Goal: Information Seeking & Learning: Compare options

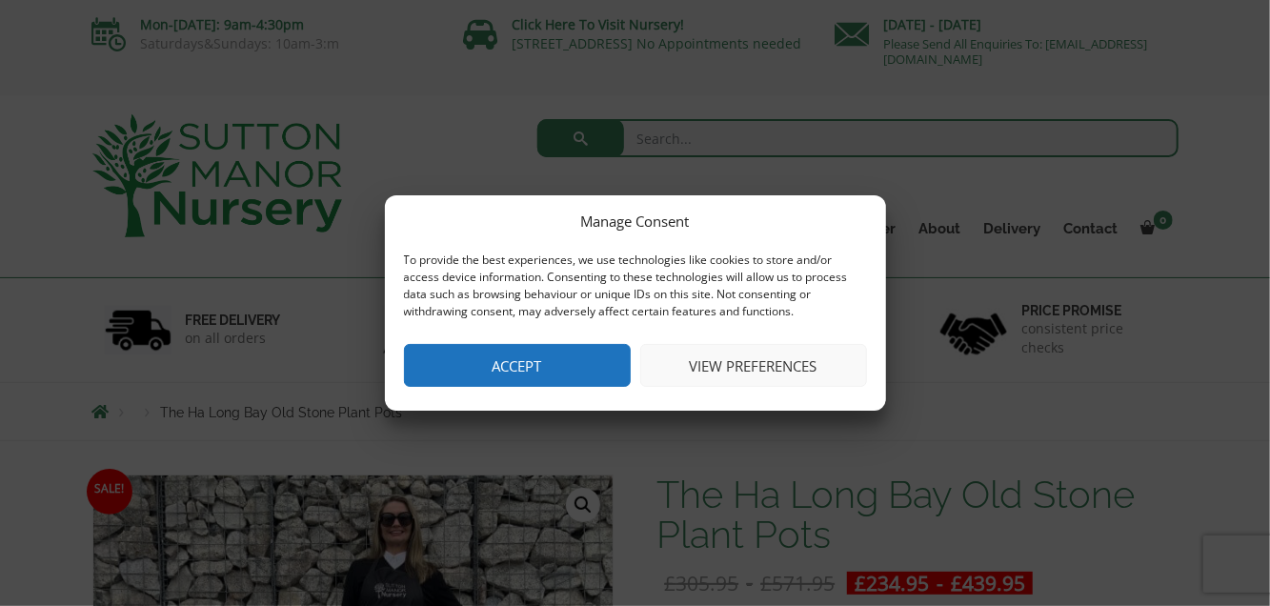
click at [547, 358] on button "Accept" at bounding box center [517, 365] width 227 height 43
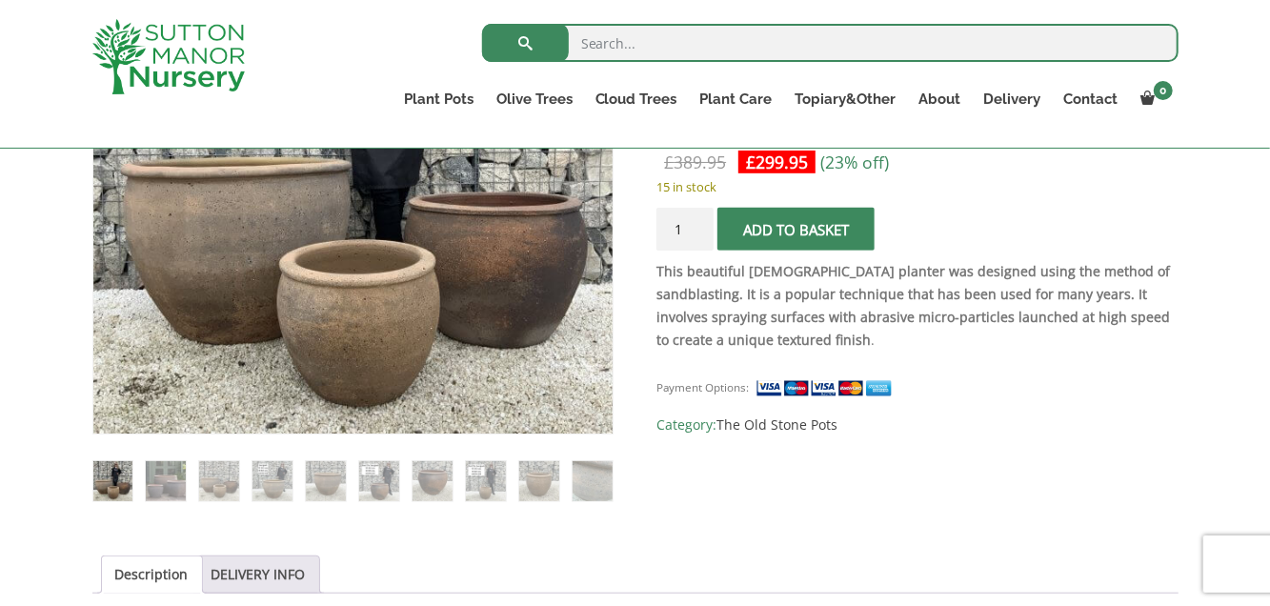
scroll to position [572, 0]
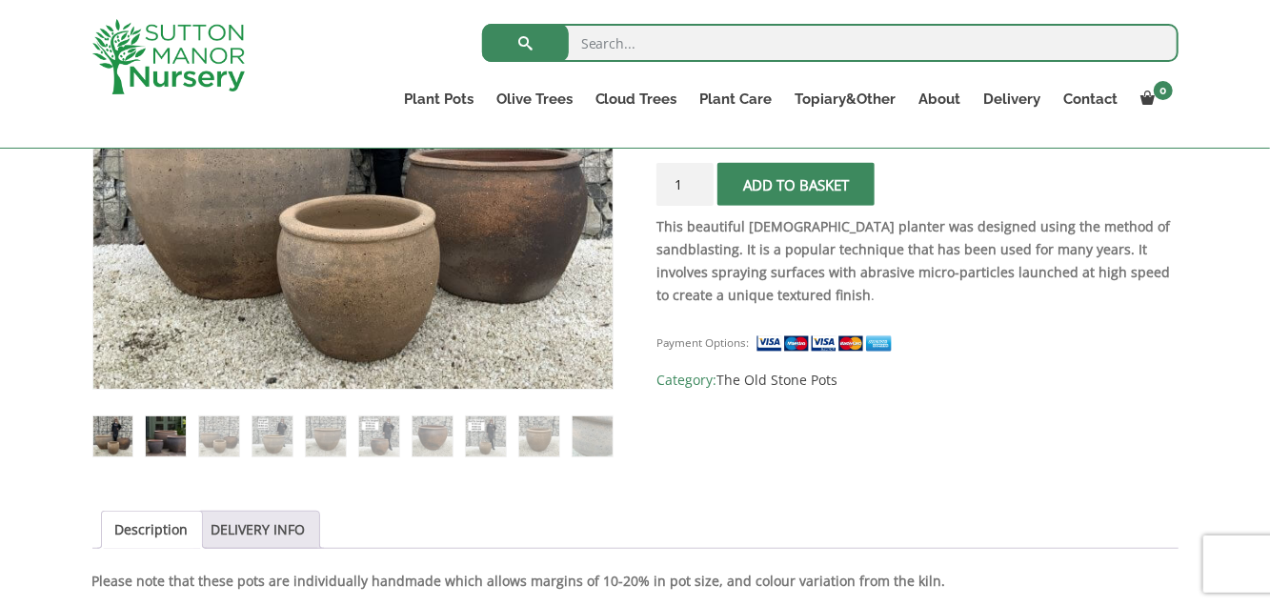
click at [162, 450] on img at bounding box center [165, 435] width 39 height 39
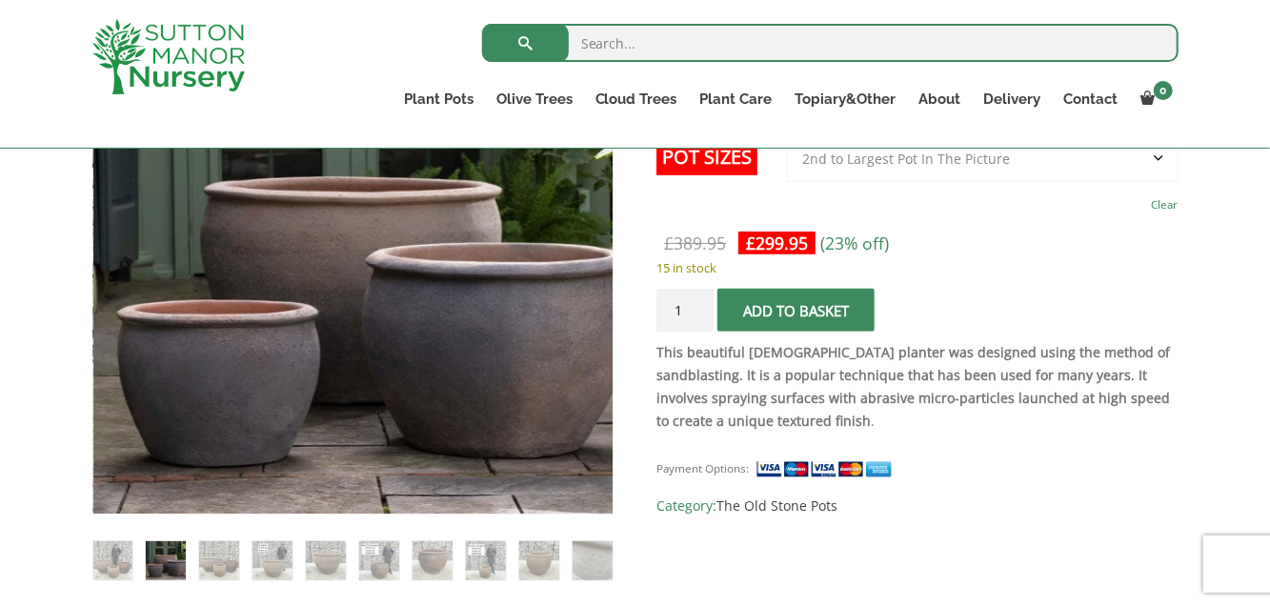
scroll to position [476, 0]
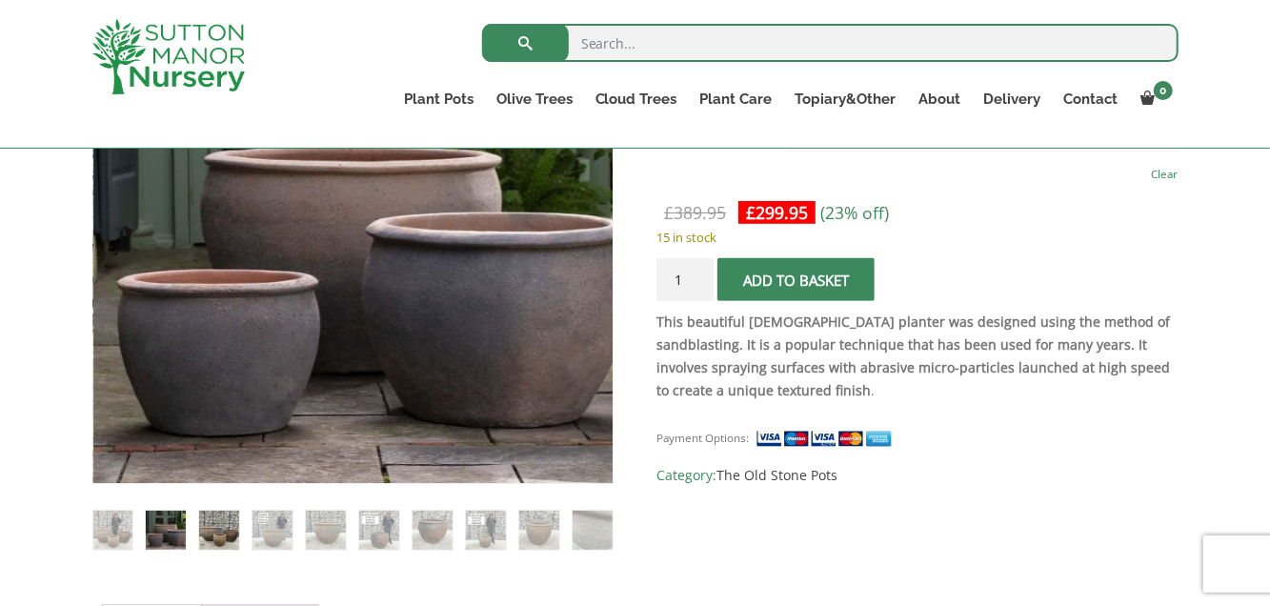
click at [212, 536] on img at bounding box center [218, 530] width 39 height 39
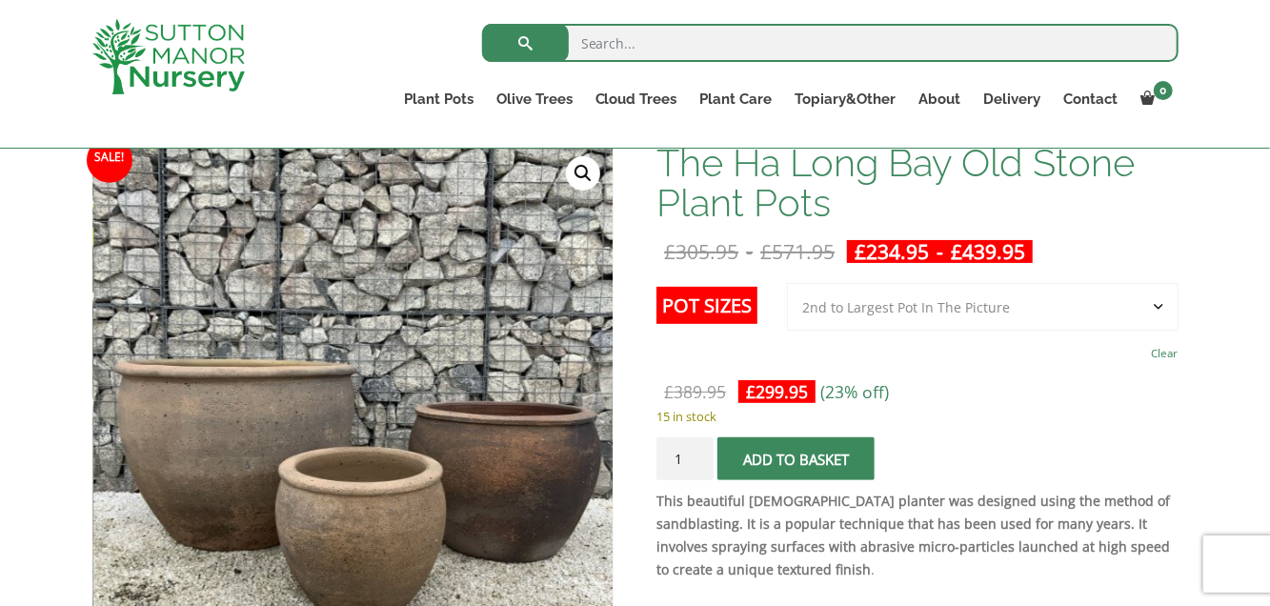
scroll to position [286, 0]
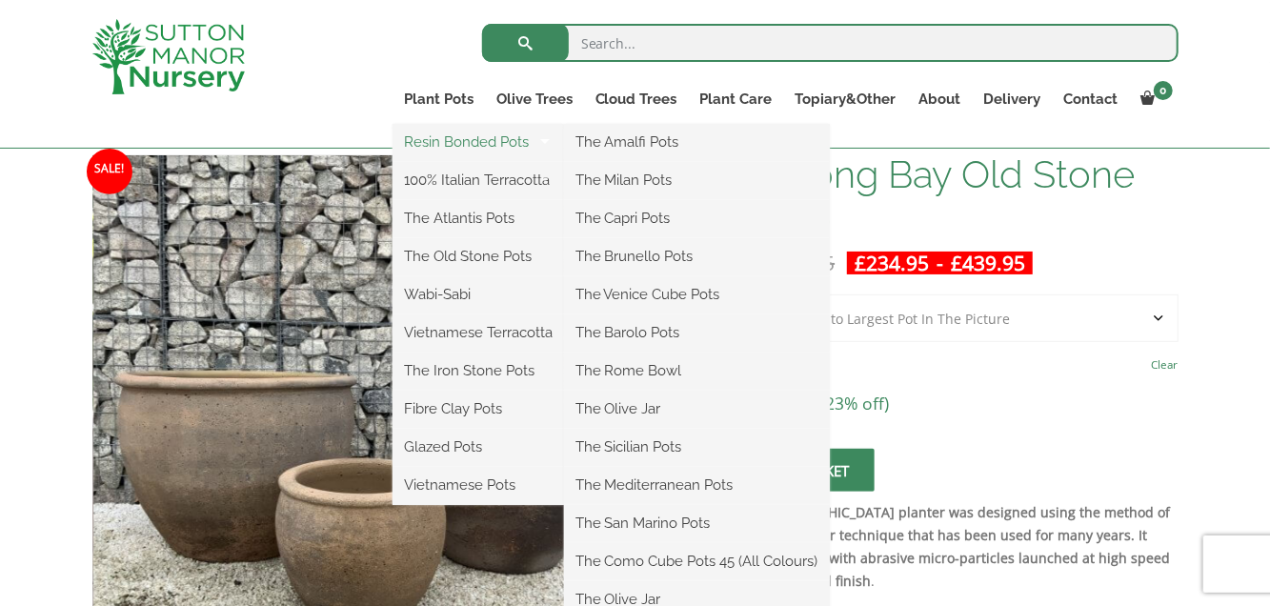
click at [430, 147] on link "Resin Bonded Pots" at bounding box center [478, 142] width 171 height 29
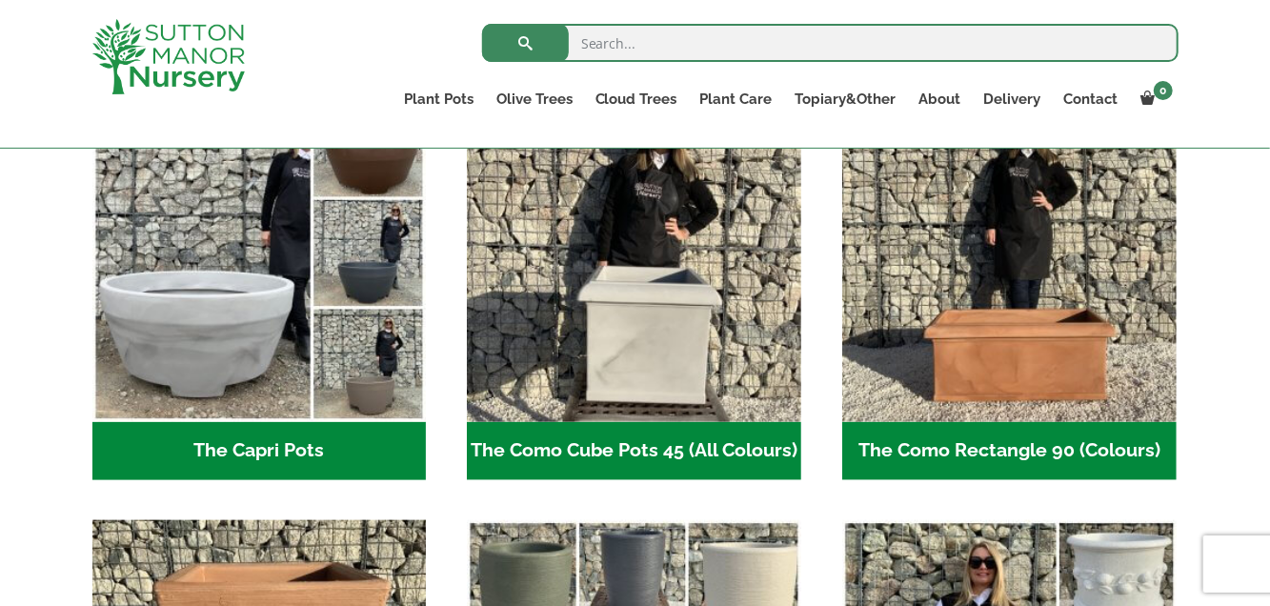
scroll to position [857, 0]
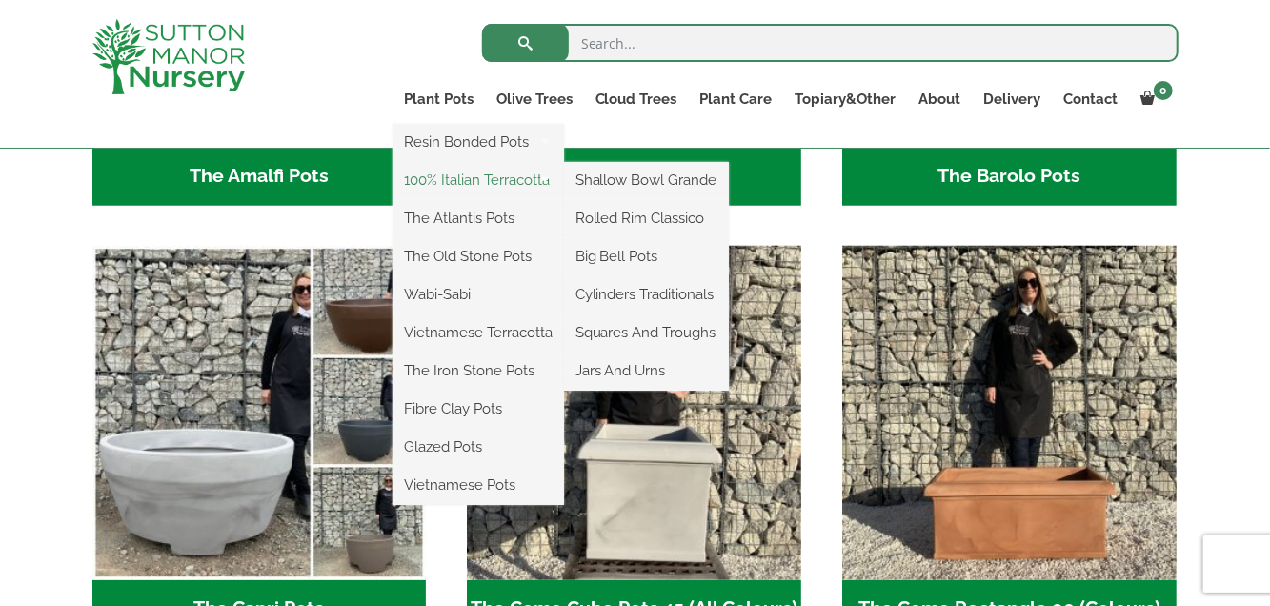
click at [481, 180] on link "100% Italian Terracotta" at bounding box center [478, 180] width 171 height 29
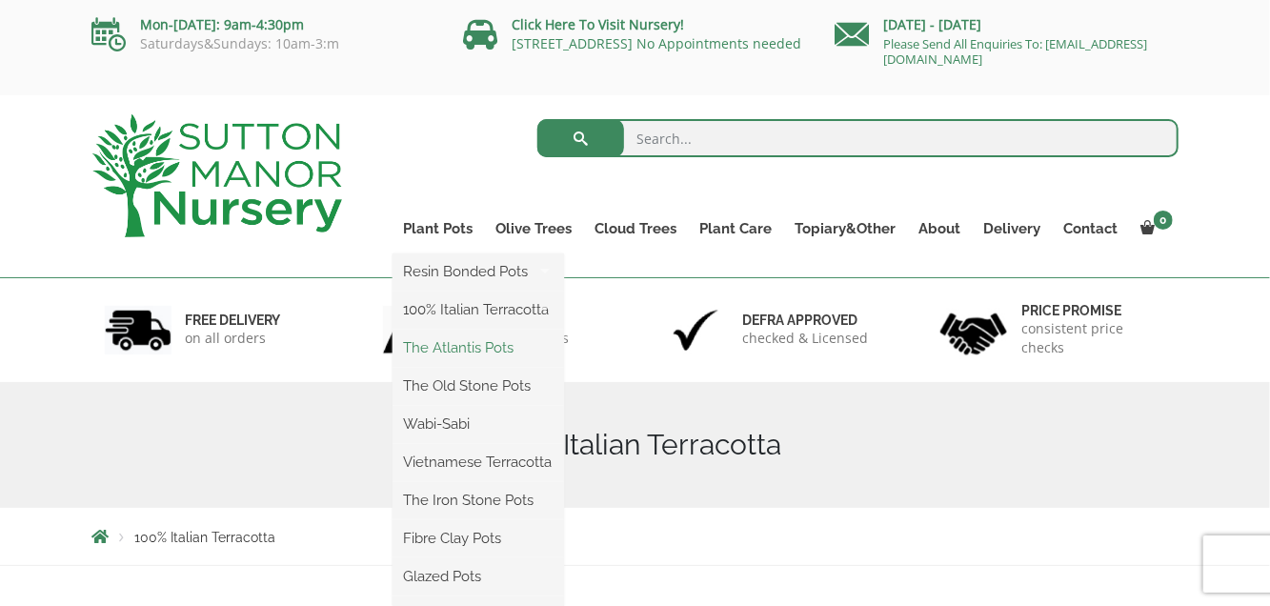
click at [450, 348] on link "The Atlantis Pots" at bounding box center [478, 347] width 171 height 29
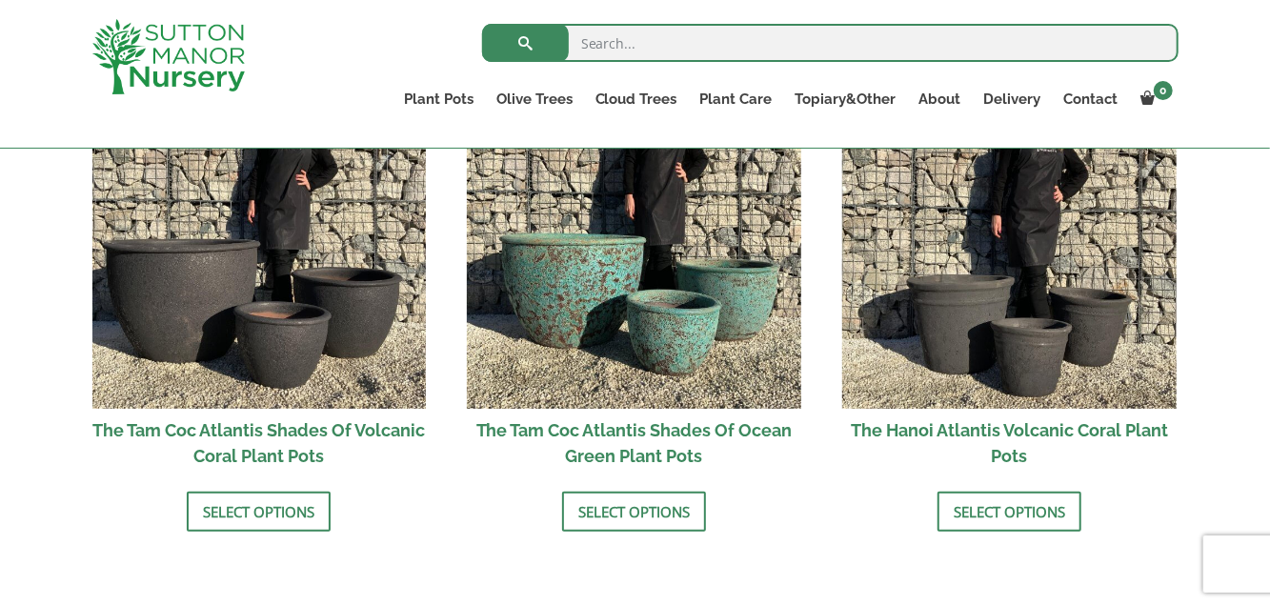
scroll to position [1715, 0]
click at [655, 503] on link "Select options" at bounding box center [634, 512] width 144 height 40
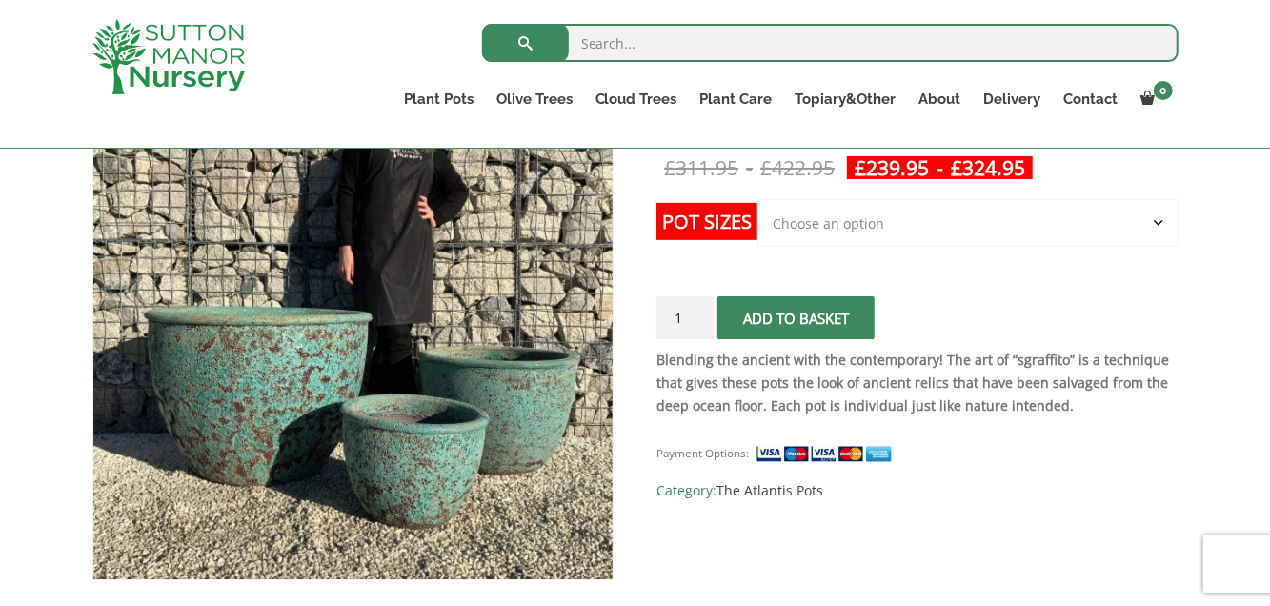
scroll to position [286, 0]
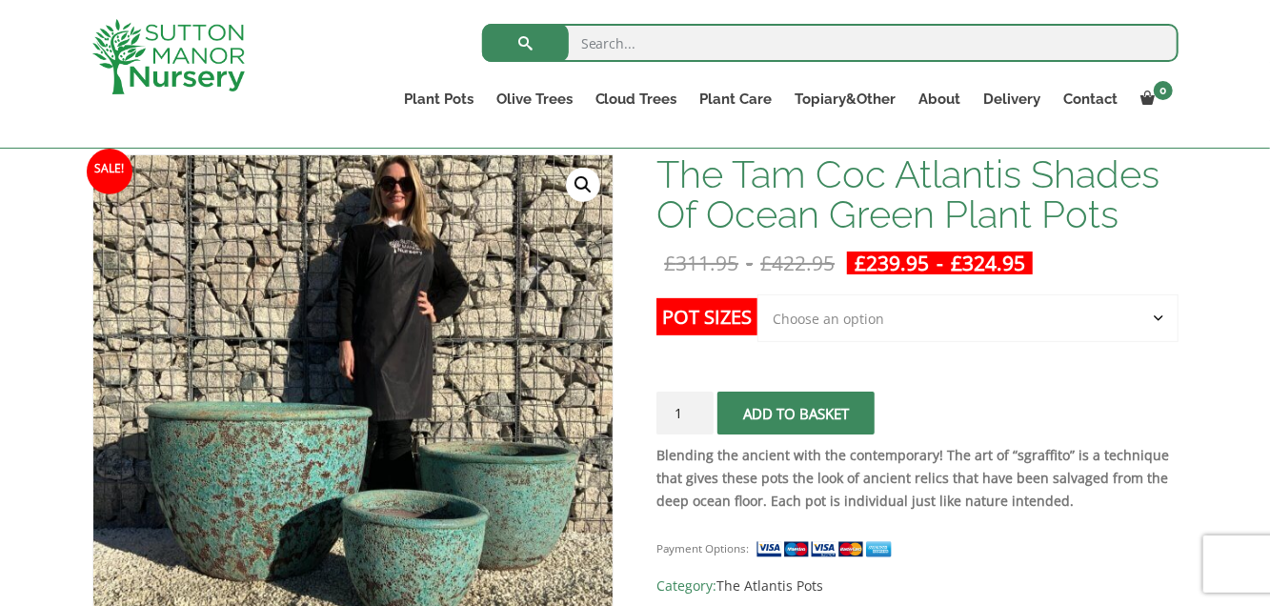
click at [1160, 318] on select "Choose an option Click here to buy the 3rd to Largest Pot In The Picture Click …" at bounding box center [967, 318] width 420 height 48
select select "Click here to buy the 2nd to Largest Pot In The Picture"
click at [757, 294] on select "Choose an option Click here to buy the 3rd to Largest Pot In The Picture Click …" at bounding box center [967, 318] width 420 height 48
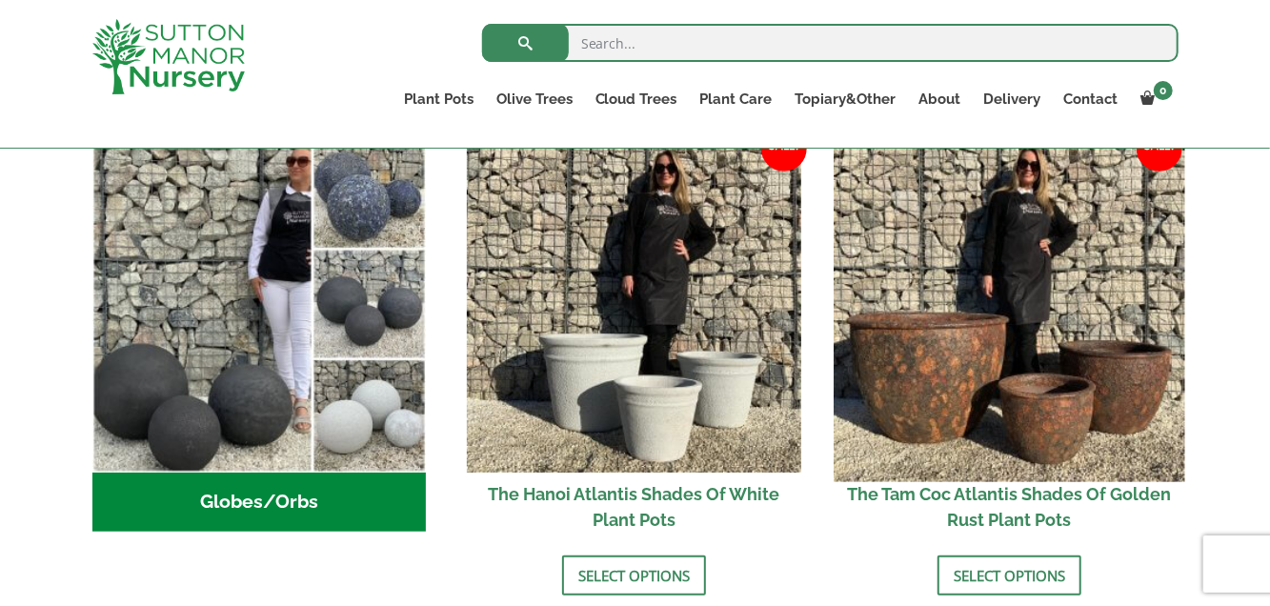
scroll to position [753, 0]
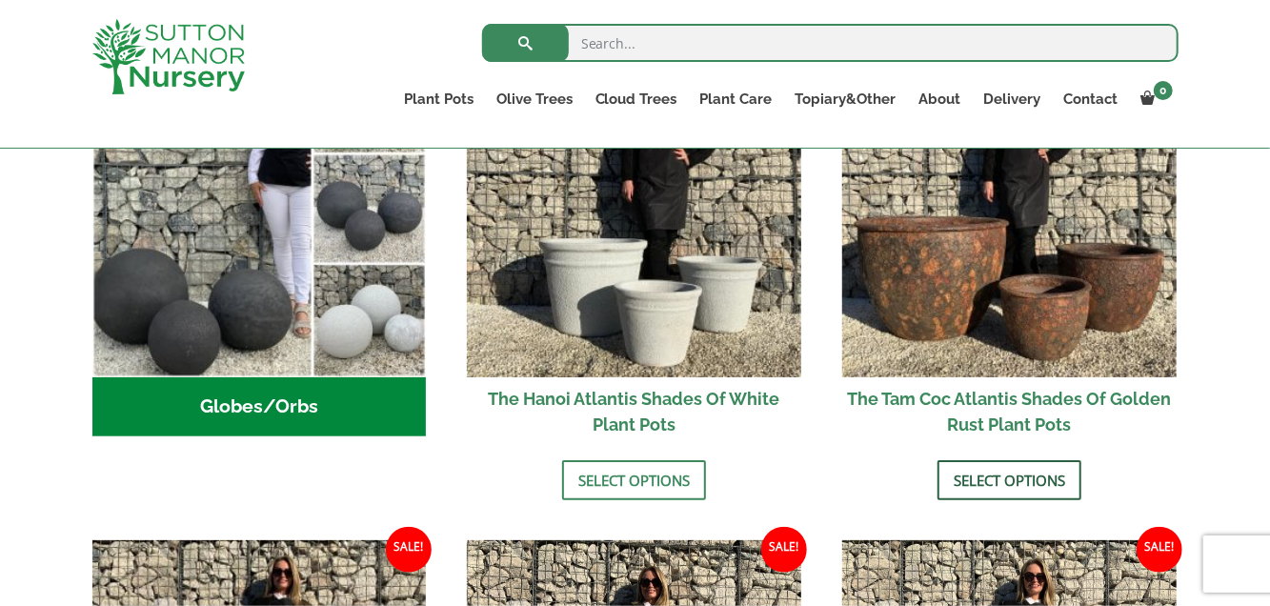
click at [1038, 470] on link "Select options" at bounding box center [1009, 480] width 144 height 40
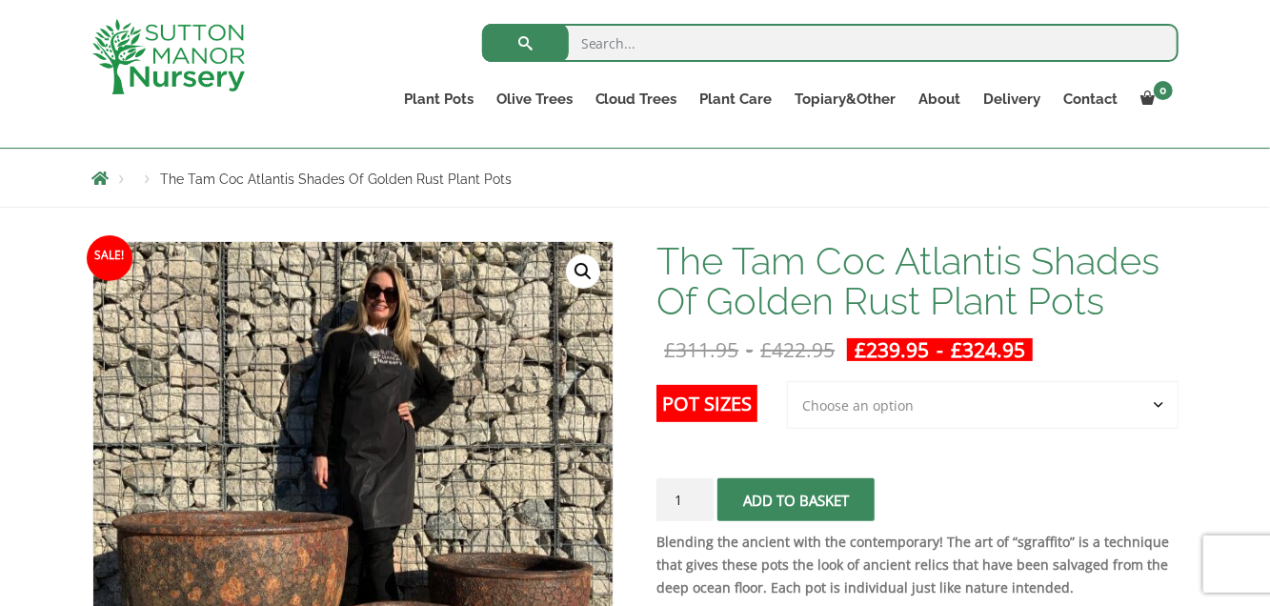
scroll to position [286, 0]
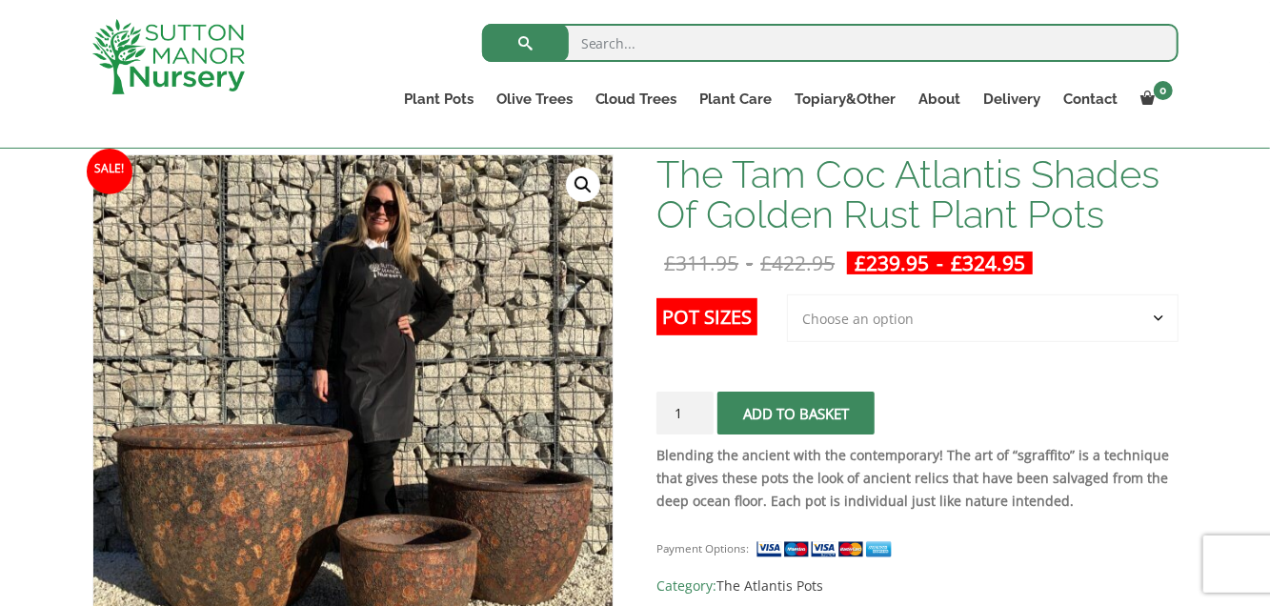
click at [1157, 316] on select "Choose an option 3rd to Largest Pot In The Picture 2nd to Largest Pot In The Pi…" at bounding box center [983, 318] width 392 height 48
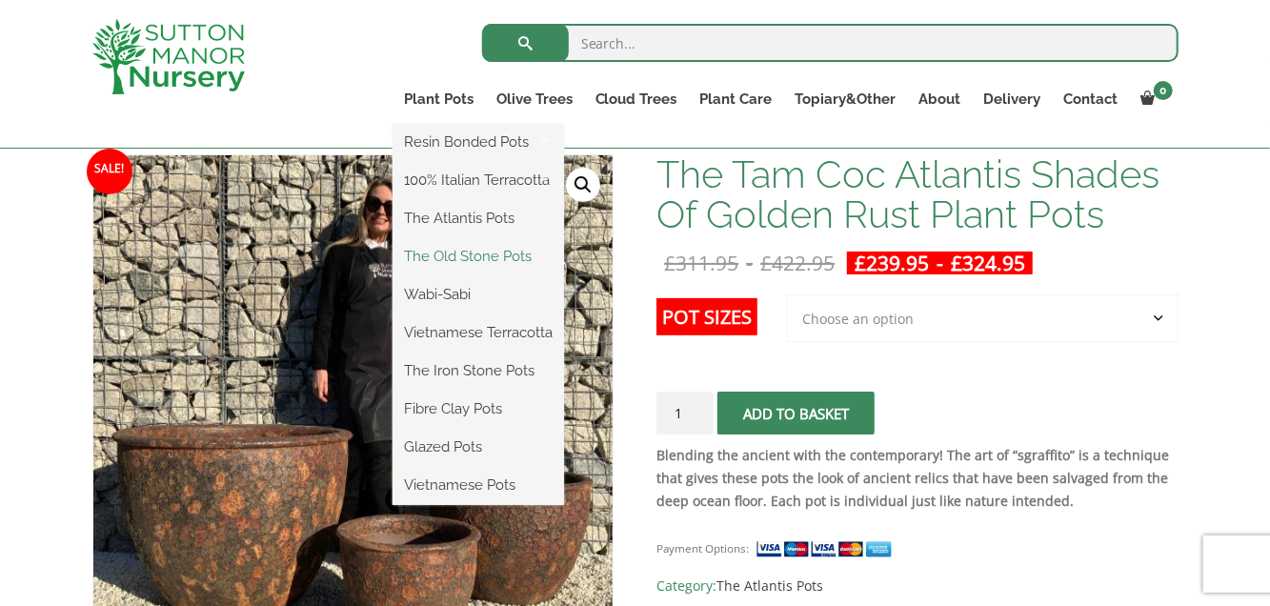
click at [481, 254] on link "The Old Stone Pots" at bounding box center [478, 256] width 171 height 29
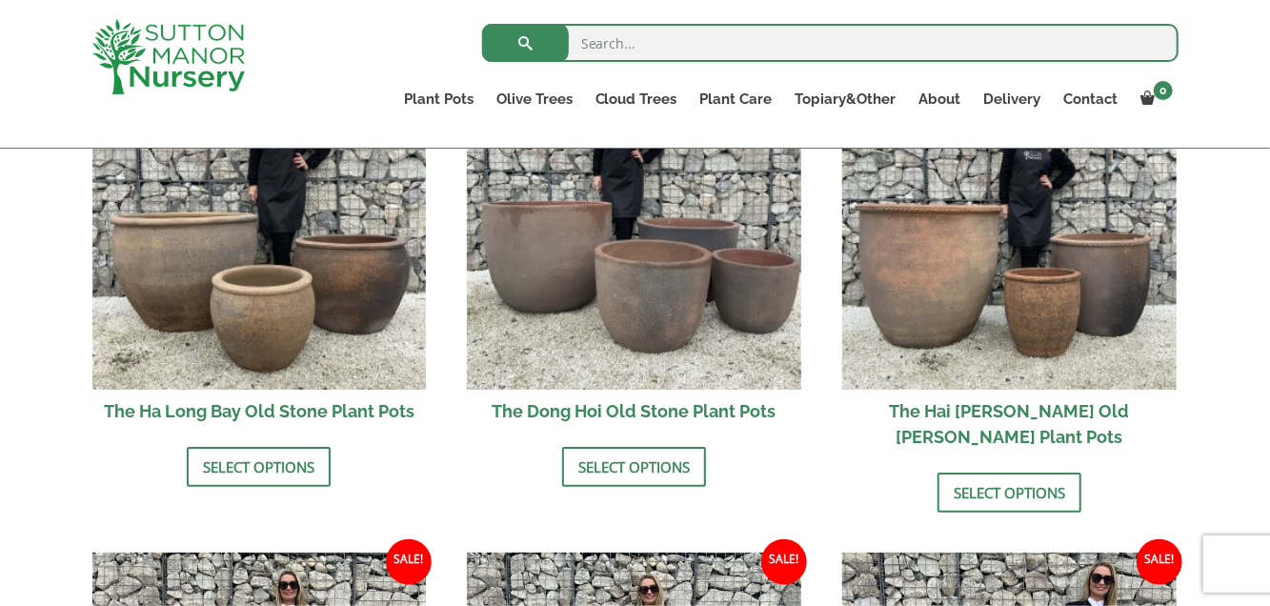
scroll to position [762, 0]
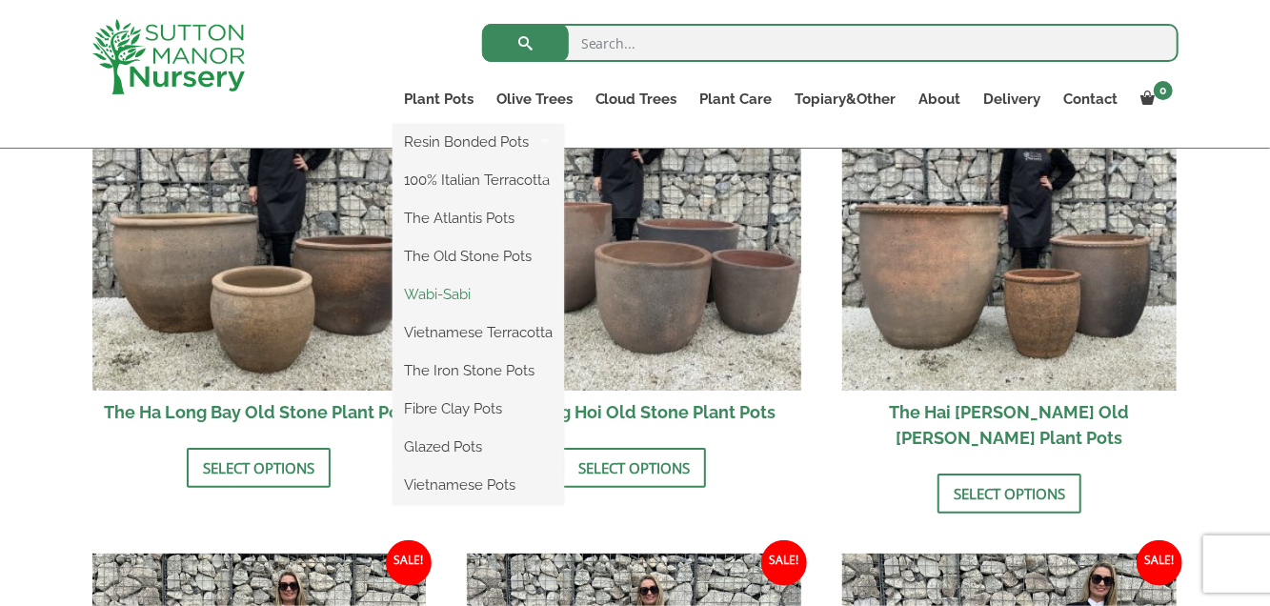
click at [439, 292] on link "Wabi-Sabi" at bounding box center [478, 294] width 171 height 29
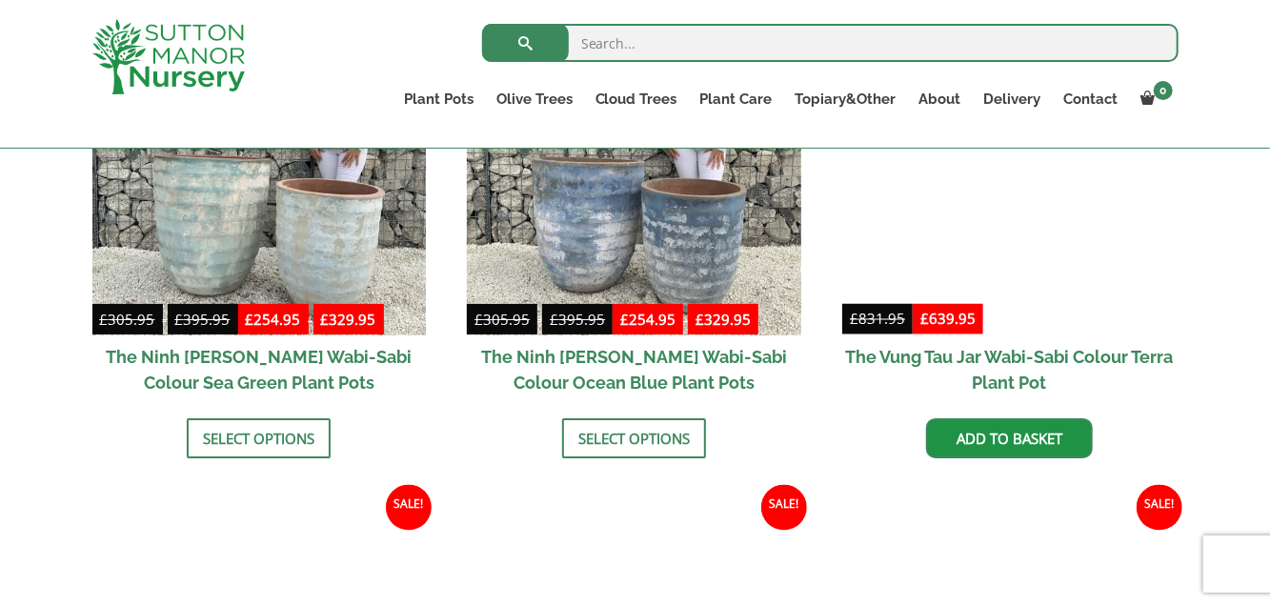
scroll to position [1334, 0]
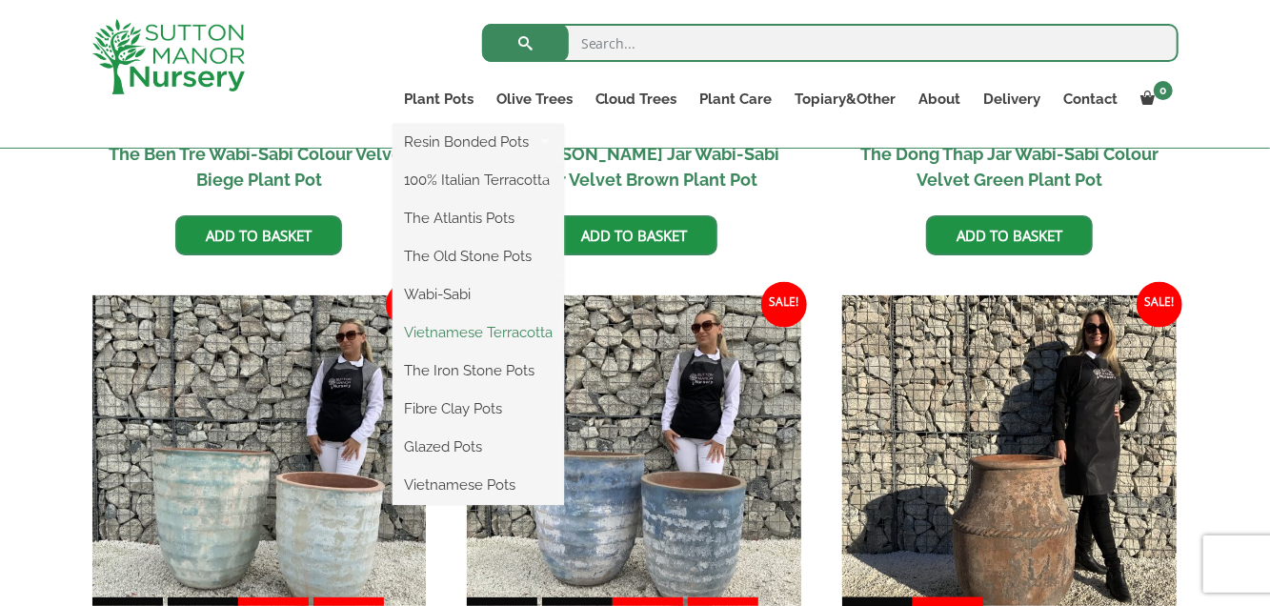
click at [480, 330] on link "Vietnamese Terracotta" at bounding box center [478, 332] width 171 height 29
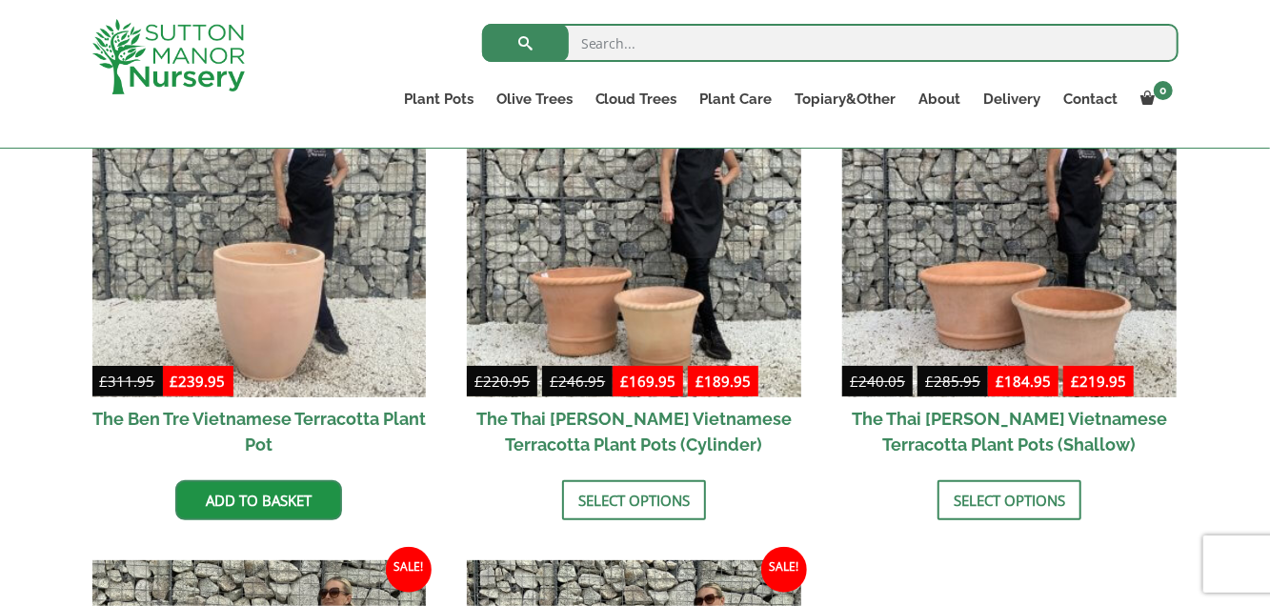
scroll to position [953, 0]
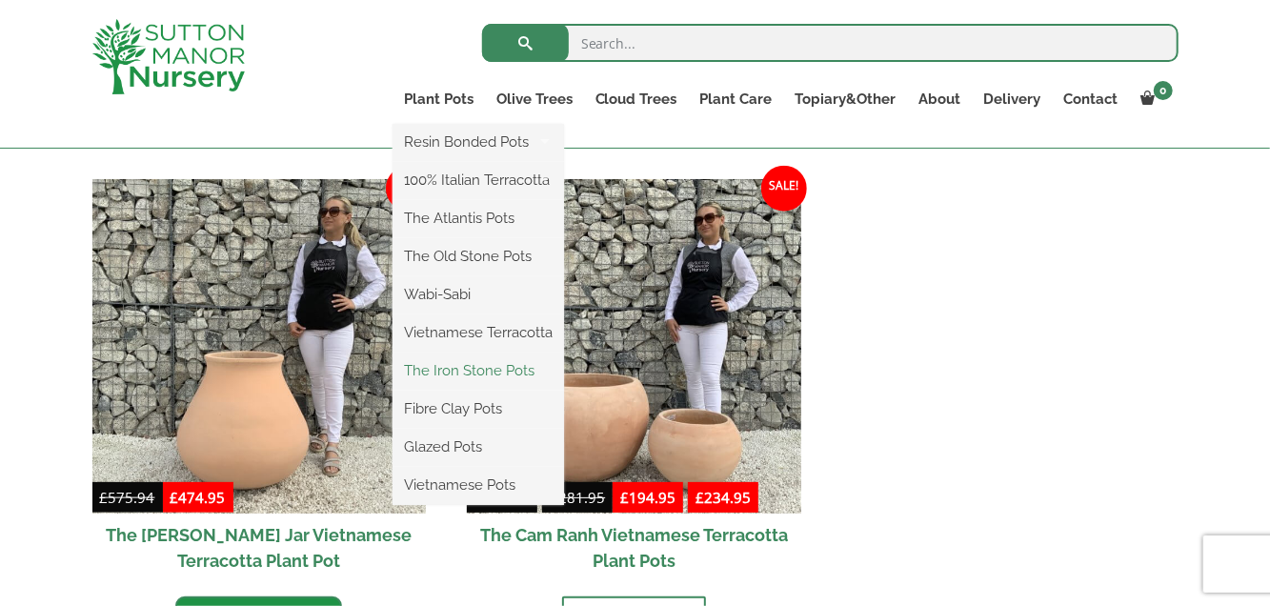
click at [491, 370] on link "The Iron Stone Pots" at bounding box center [478, 370] width 171 height 29
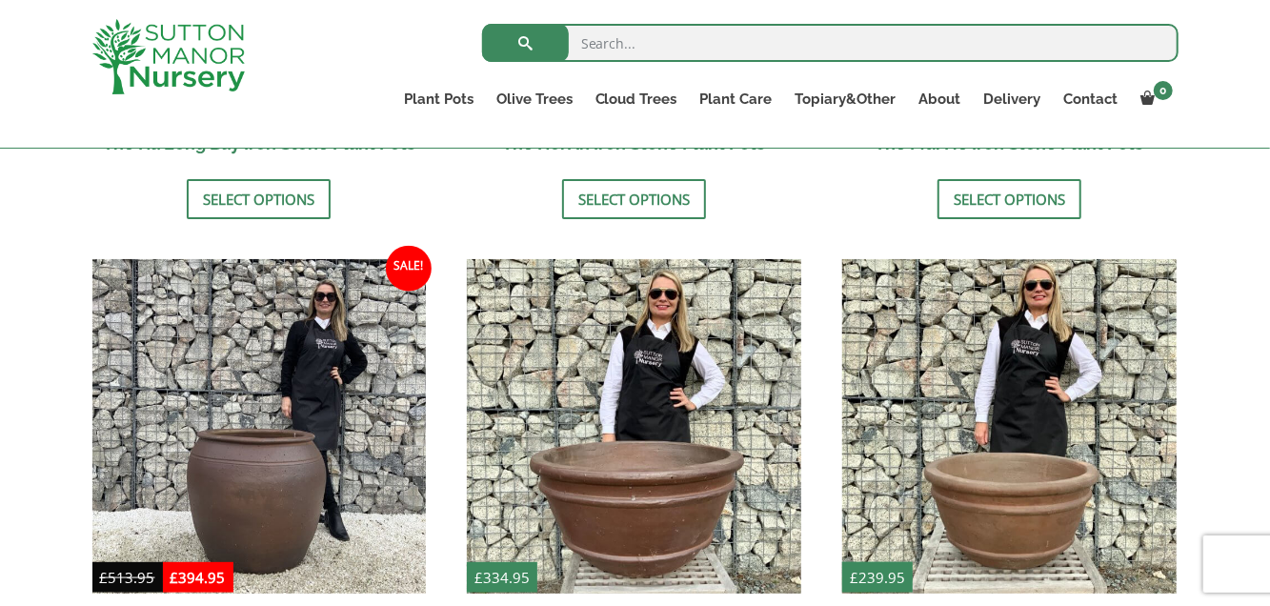
scroll to position [1048, 0]
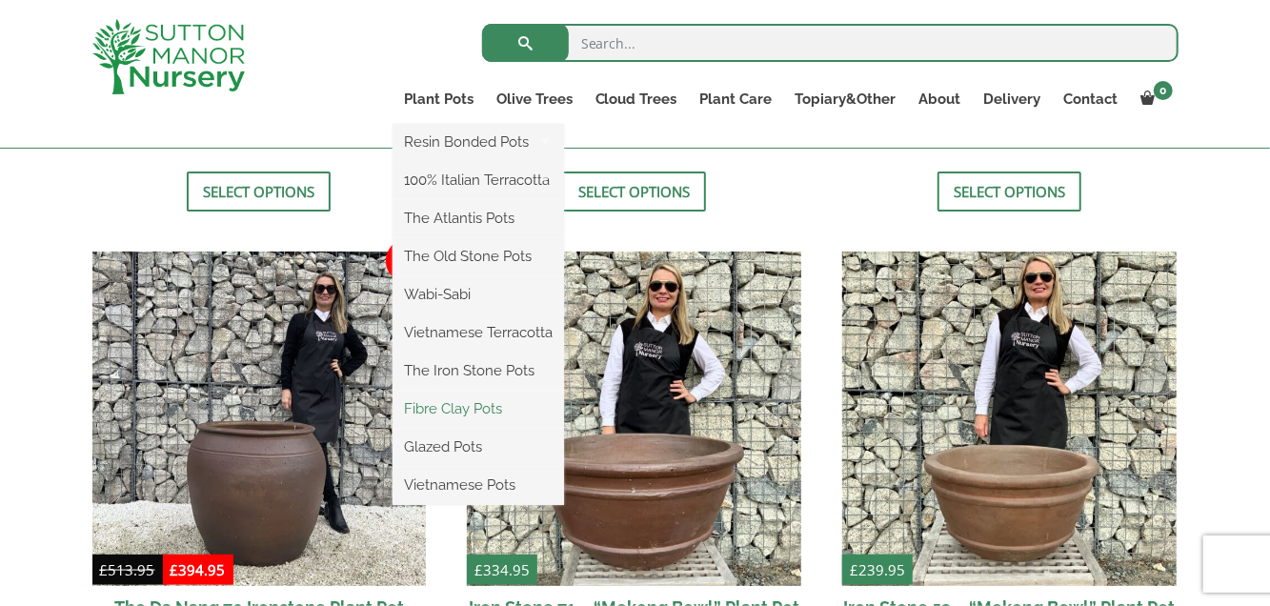
click at [467, 407] on link "Fibre Clay Pots" at bounding box center [478, 408] width 171 height 29
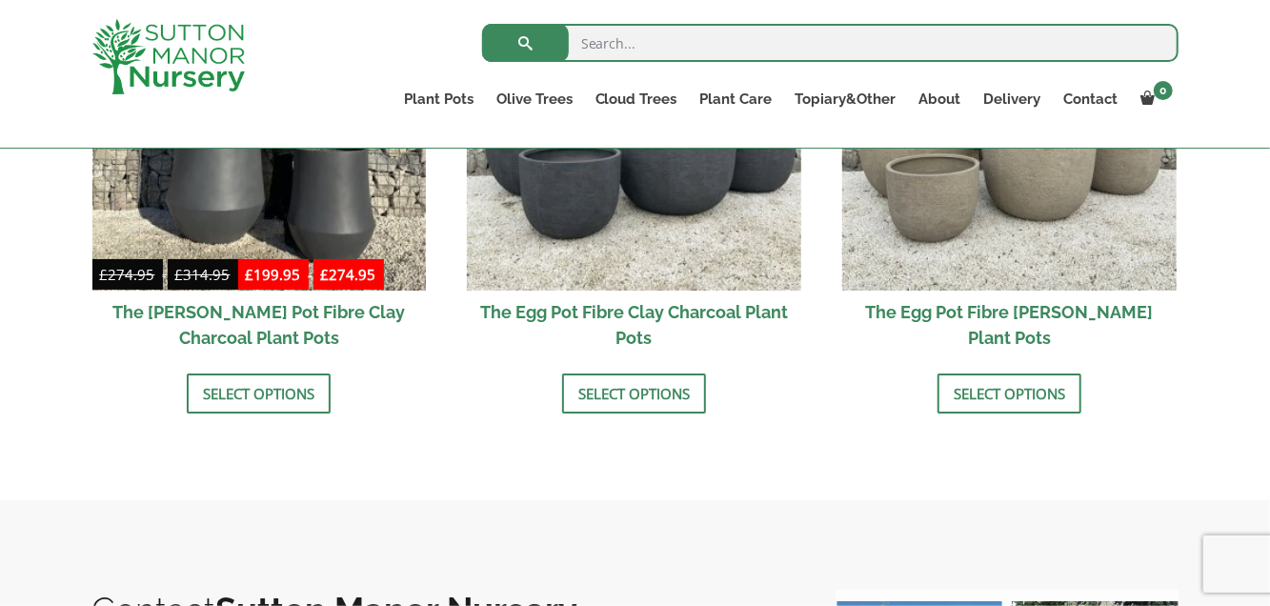
scroll to position [857, 0]
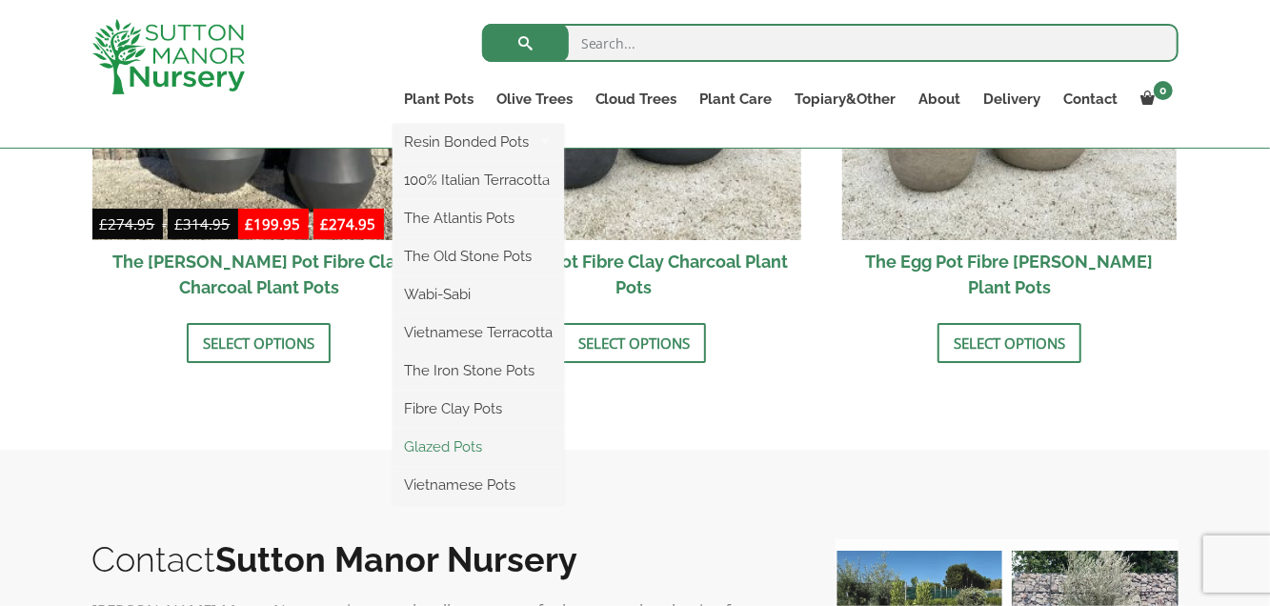
click at [453, 438] on link "Glazed Pots" at bounding box center [478, 447] width 171 height 29
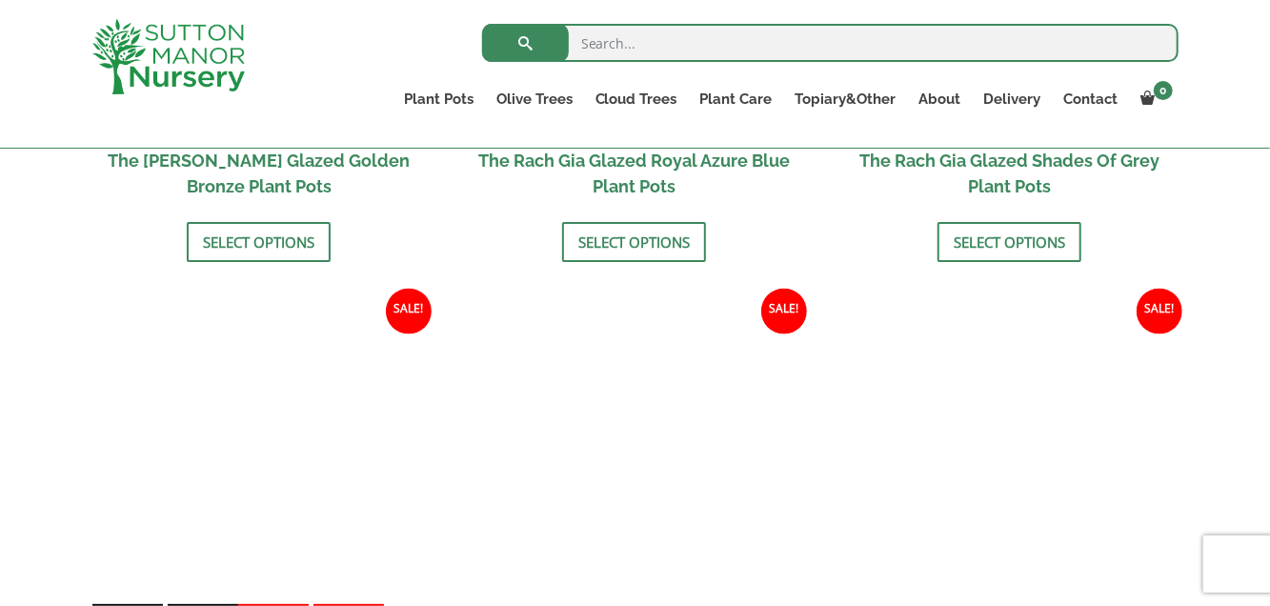
scroll to position [1334, 0]
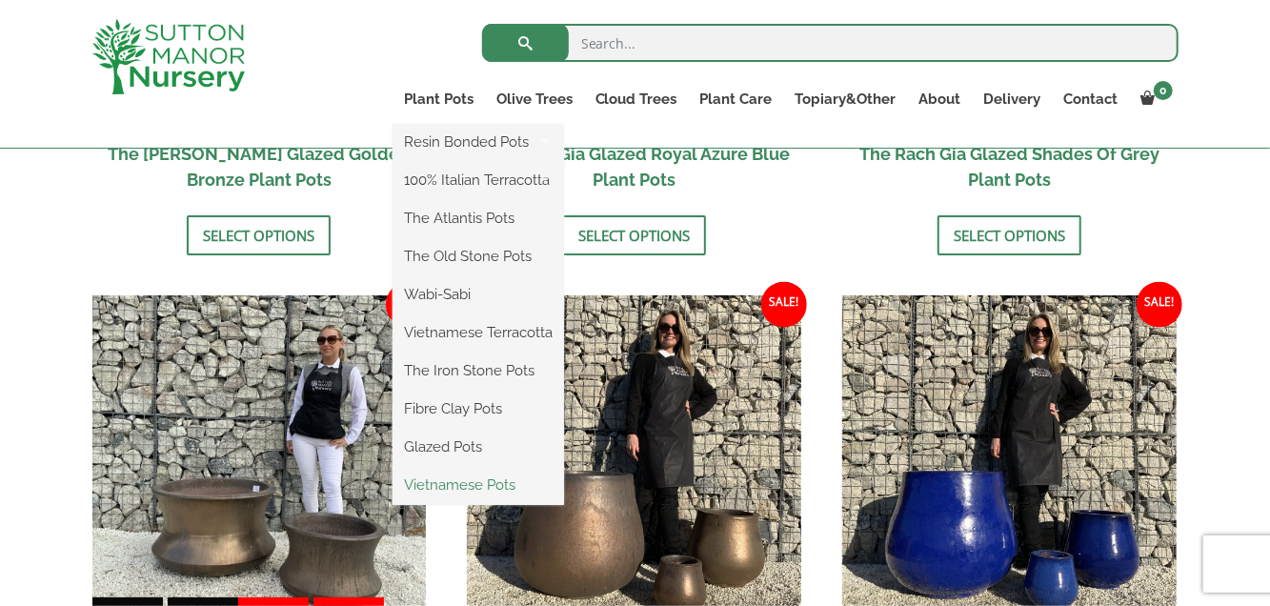
click at [444, 479] on link "Vietnamese Pots" at bounding box center [478, 485] width 171 height 29
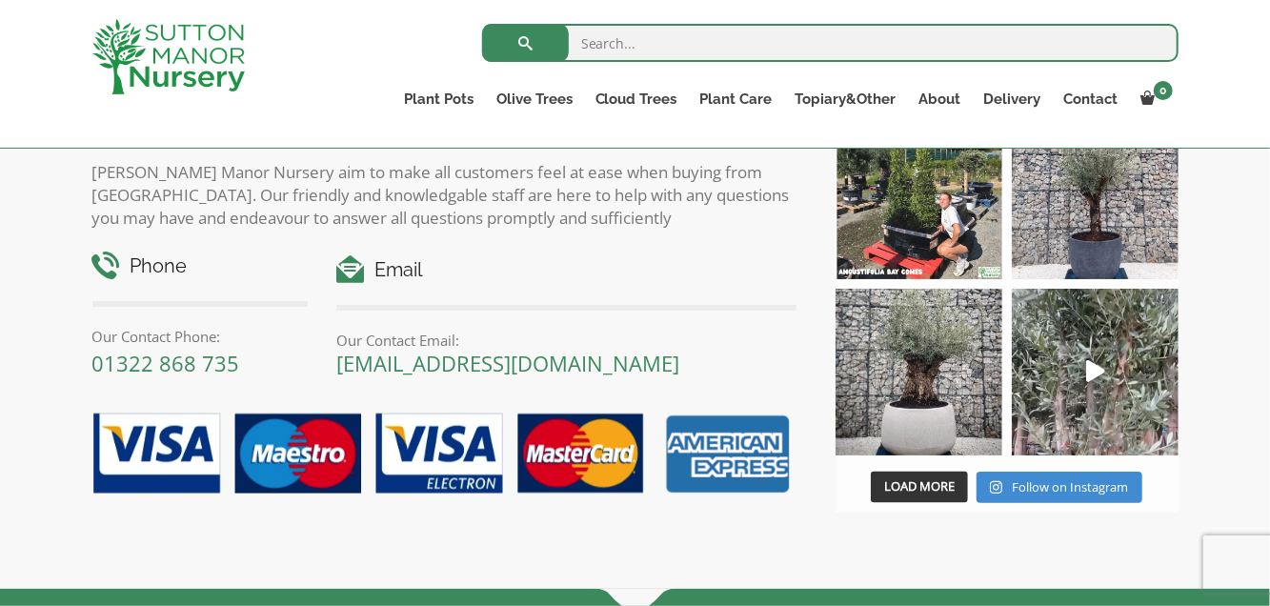
scroll to position [1429, 0]
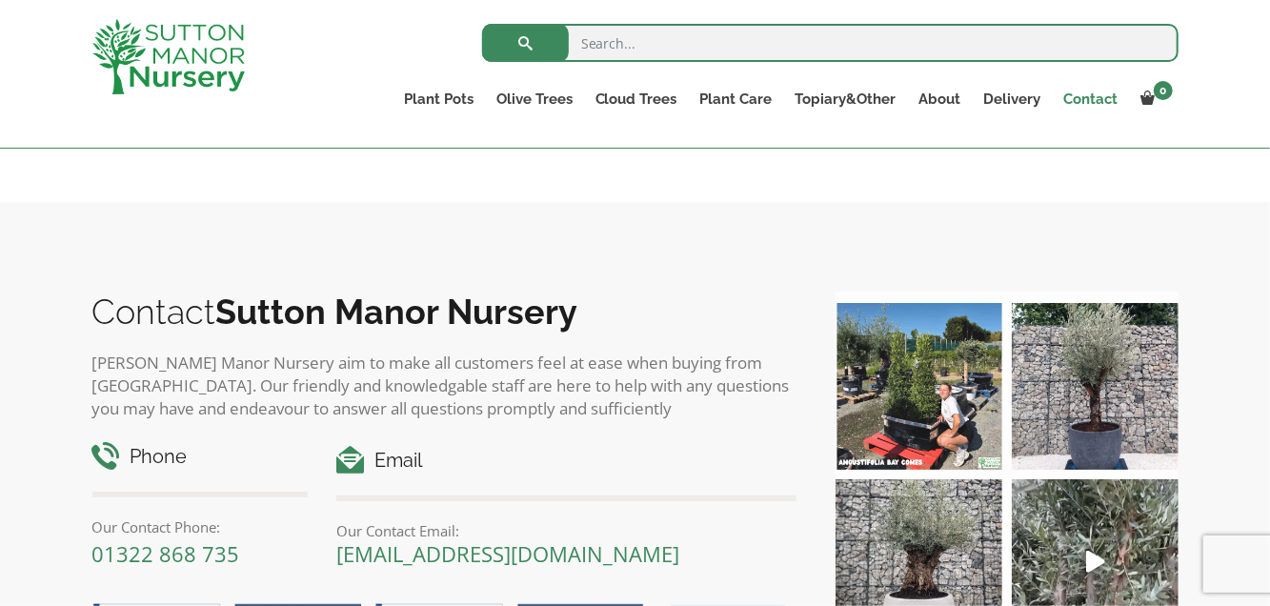
click at [1091, 97] on link "Contact" at bounding box center [1091, 99] width 77 height 27
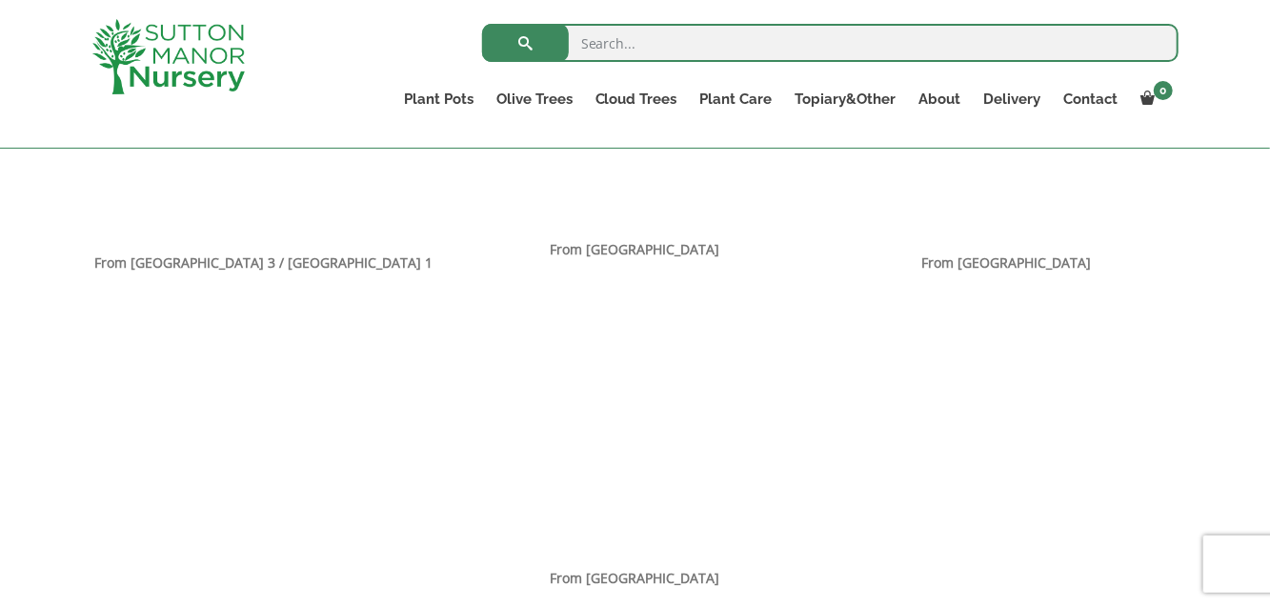
scroll to position [1429, 0]
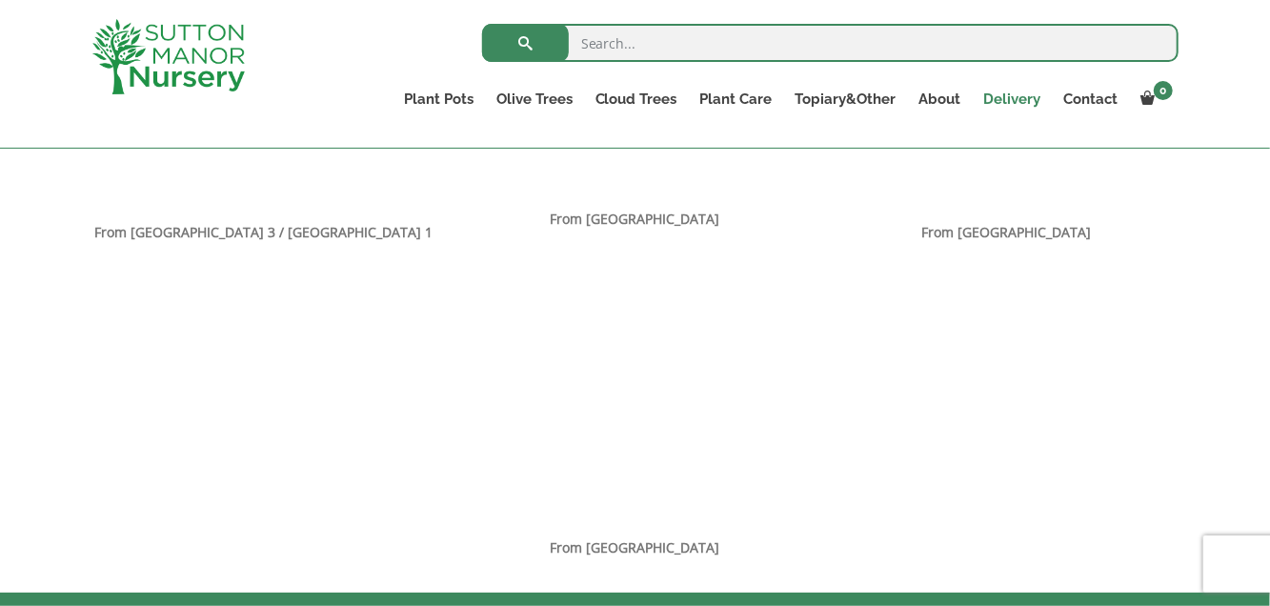
click at [1021, 106] on link "Delivery" at bounding box center [1013, 99] width 80 height 27
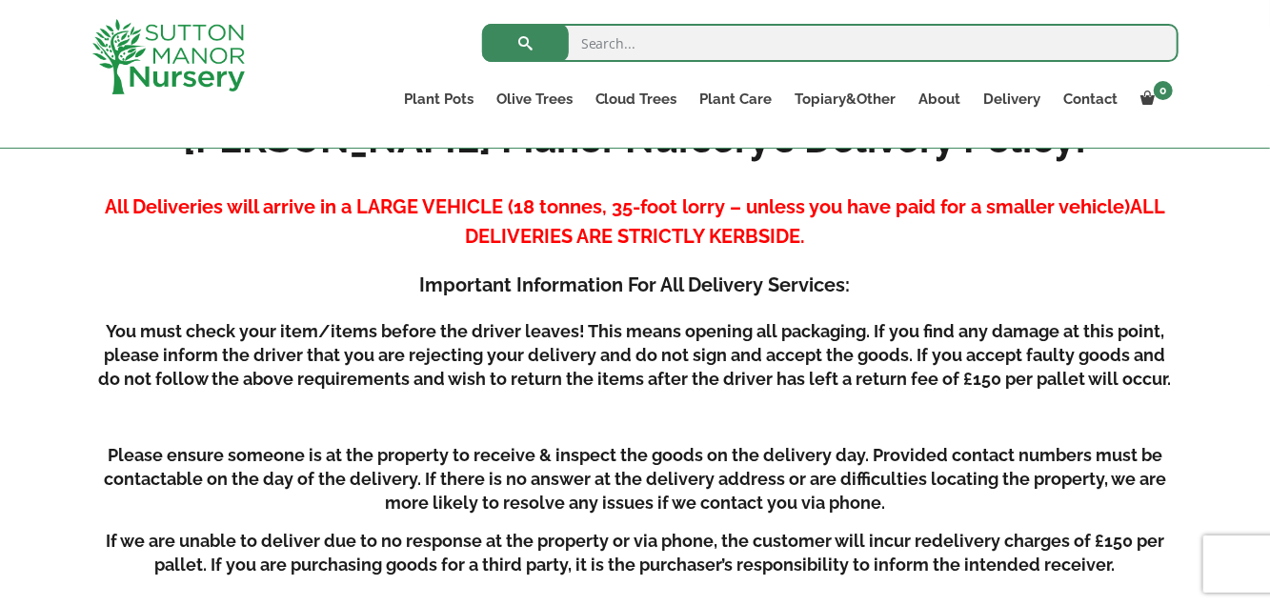
scroll to position [476, 0]
